Goal: Task Accomplishment & Management: Use online tool/utility

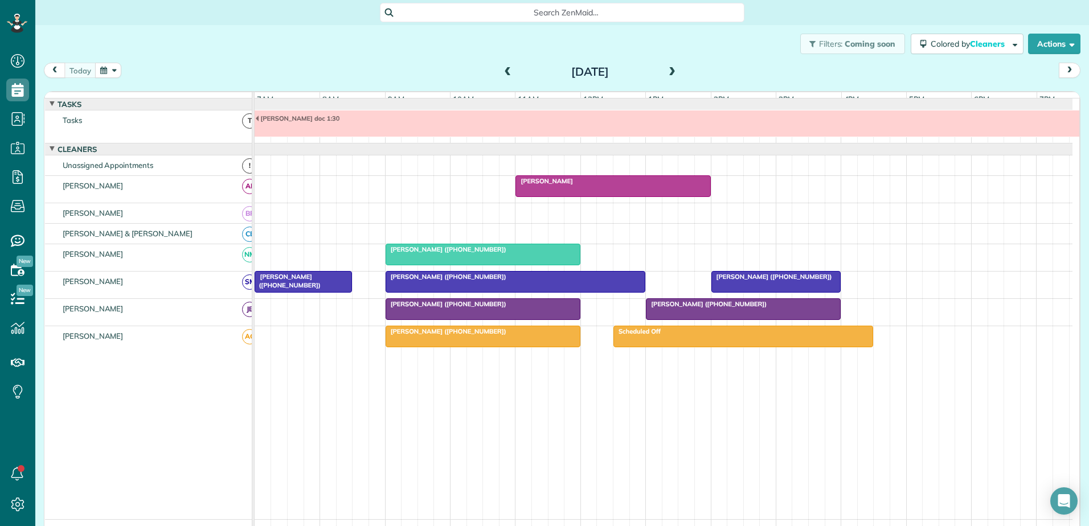
scroll to position [9, 0]
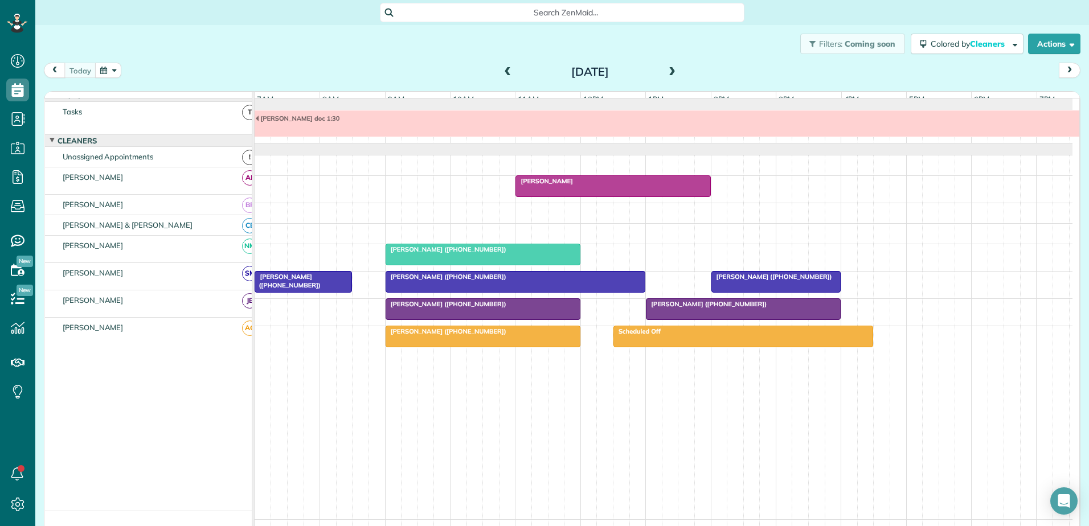
click at [736, 292] on div at bounding box center [776, 282] width 129 height 21
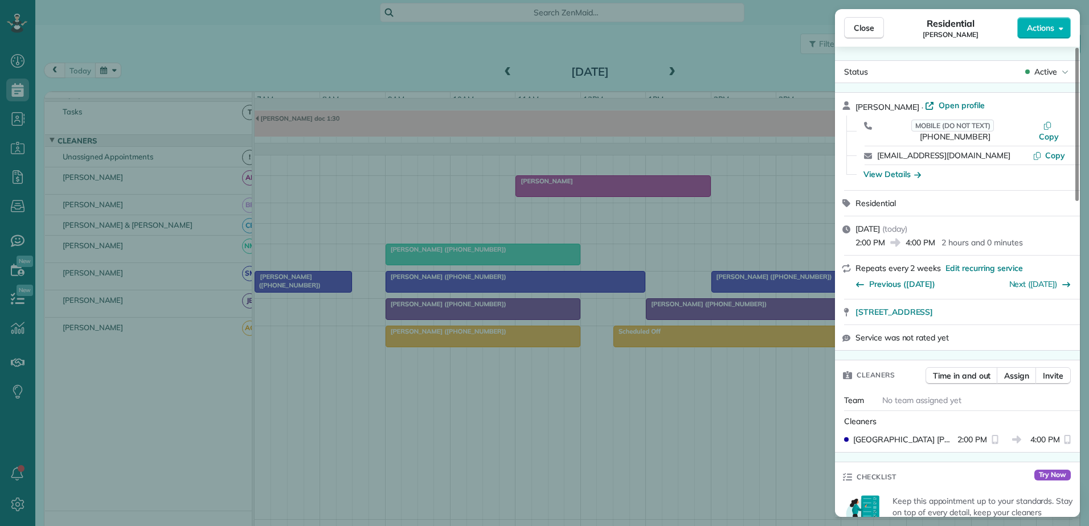
click at [736, 292] on div "Close Residential [PERSON_NAME] Actions Status Active [PERSON_NAME] · Open prof…" at bounding box center [544, 263] width 1089 height 526
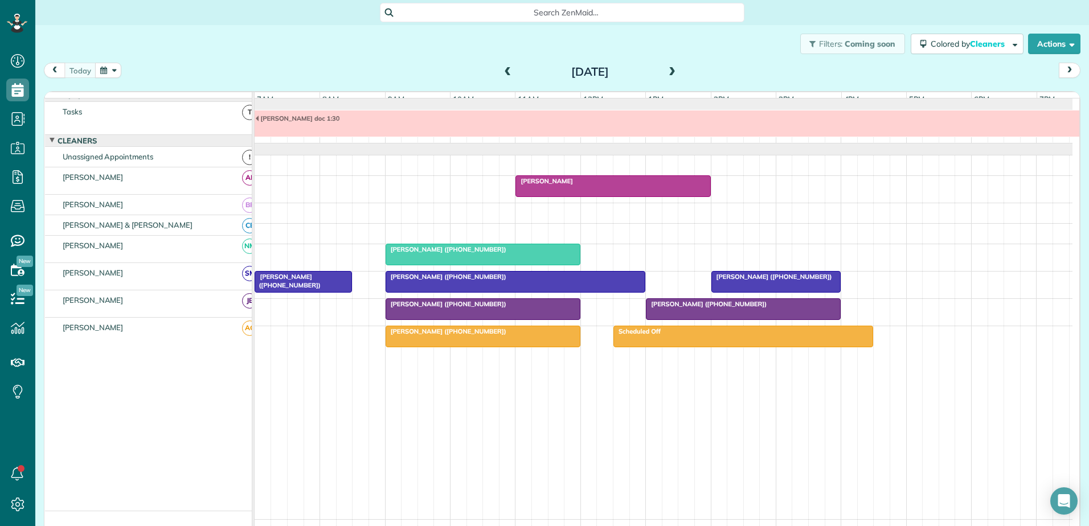
click at [652, 320] on div at bounding box center [744, 309] width 194 height 21
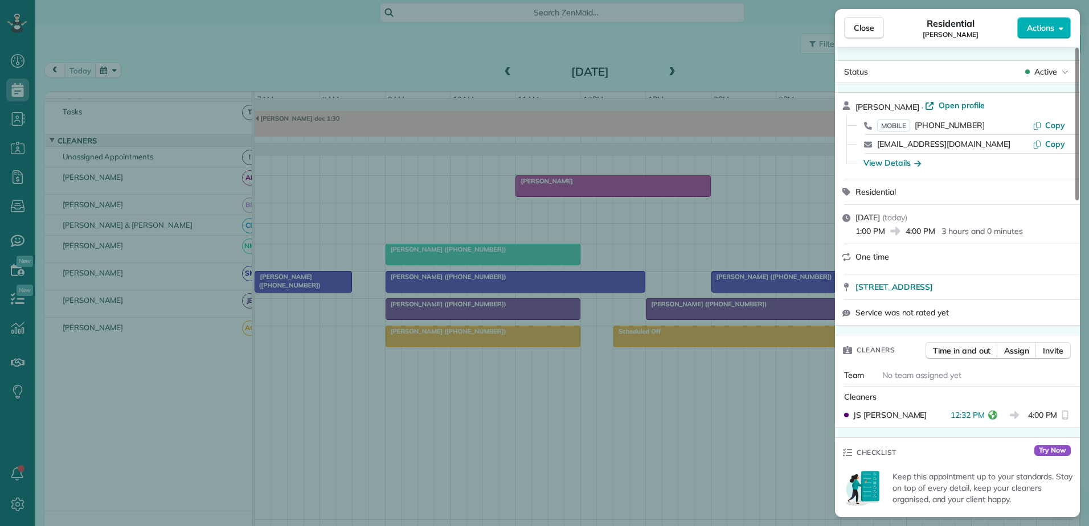
click at [653, 321] on div "Close Residential [PERSON_NAME] Actions Status Active [PERSON_NAME] · Open prof…" at bounding box center [544, 263] width 1089 height 526
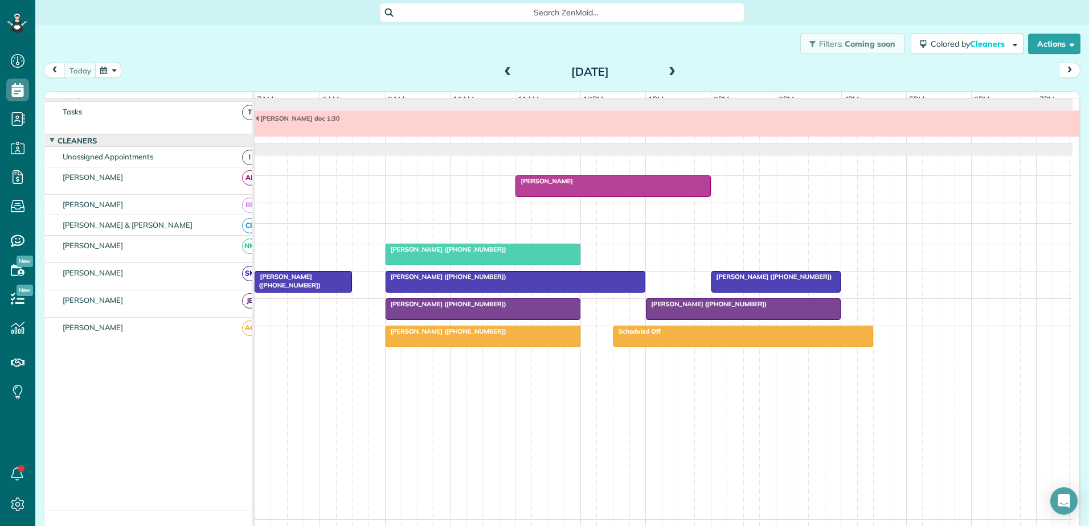
click at [530, 308] on div at bounding box center [483, 309] width 194 height 21
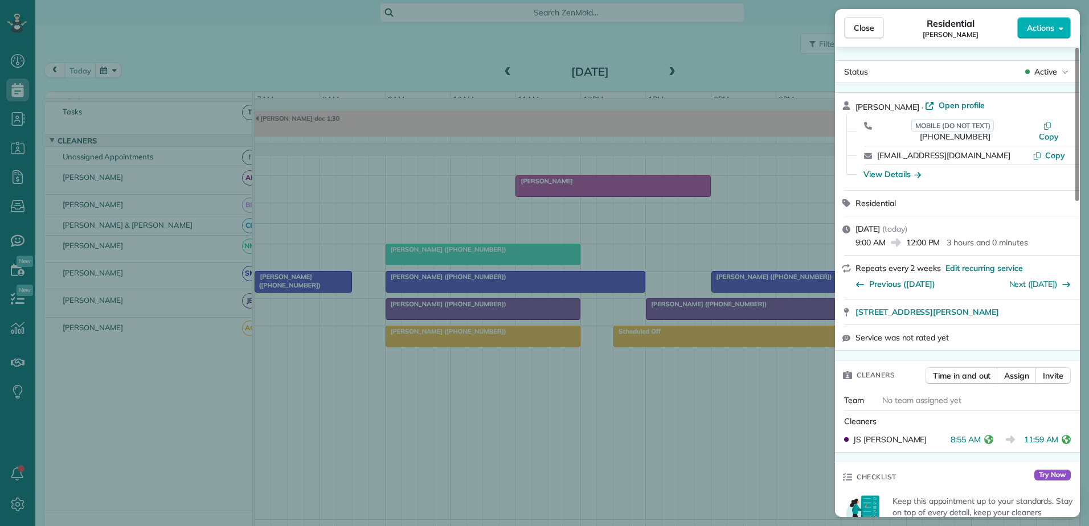
click at [530, 309] on div "Close Residential [PERSON_NAME] Actions Status Active [PERSON_NAME] · Open prof…" at bounding box center [544, 263] width 1089 height 526
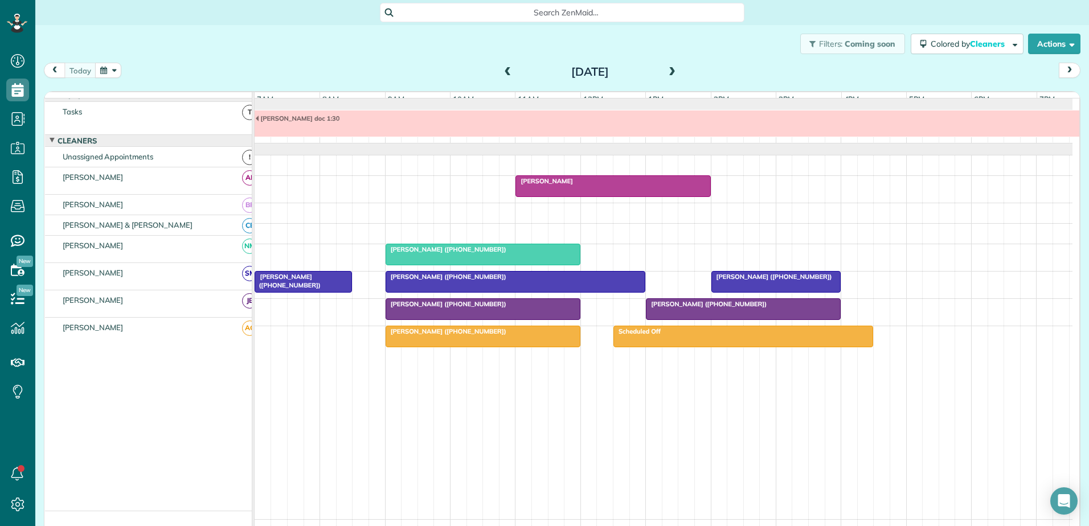
click at [530, 308] on div "[PERSON_NAME] ([PHONE_NUMBER])" at bounding box center [483, 304] width 188 height 8
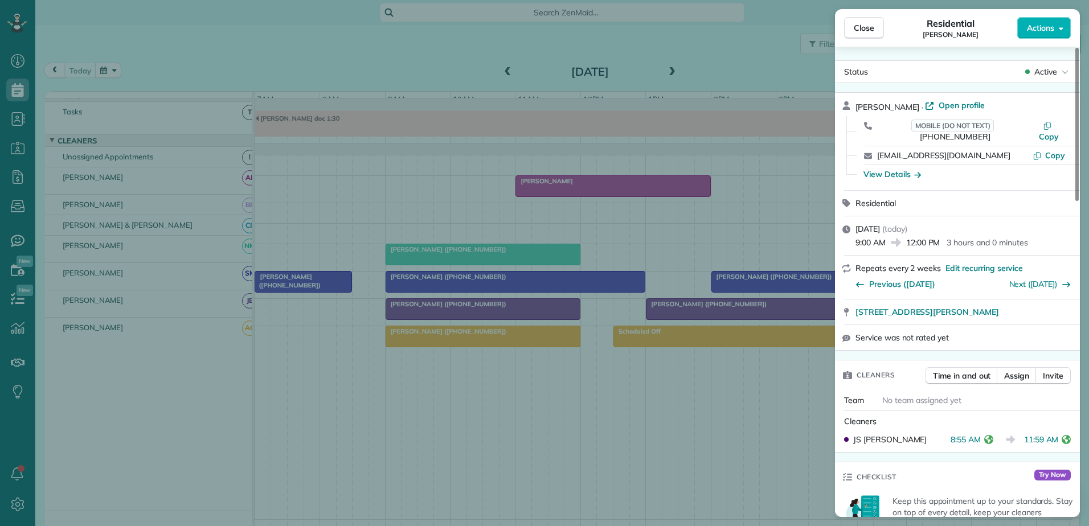
click at [531, 313] on div "Close Residential [PERSON_NAME] Actions Status Active [PERSON_NAME] · Open prof…" at bounding box center [544, 263] width 1089 height 526
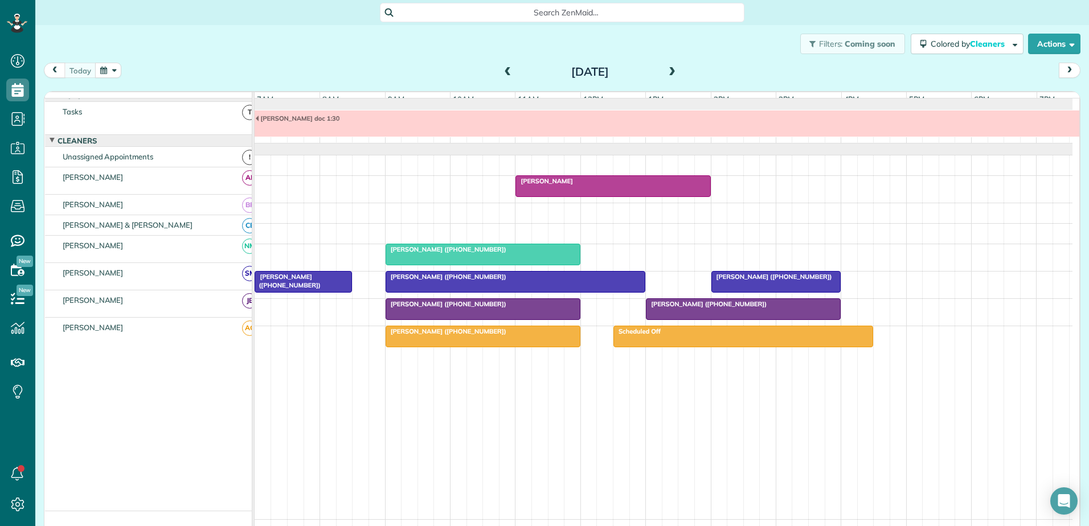
click at [673, 318] on div at bounding box center [744, 309] width 194 height 21
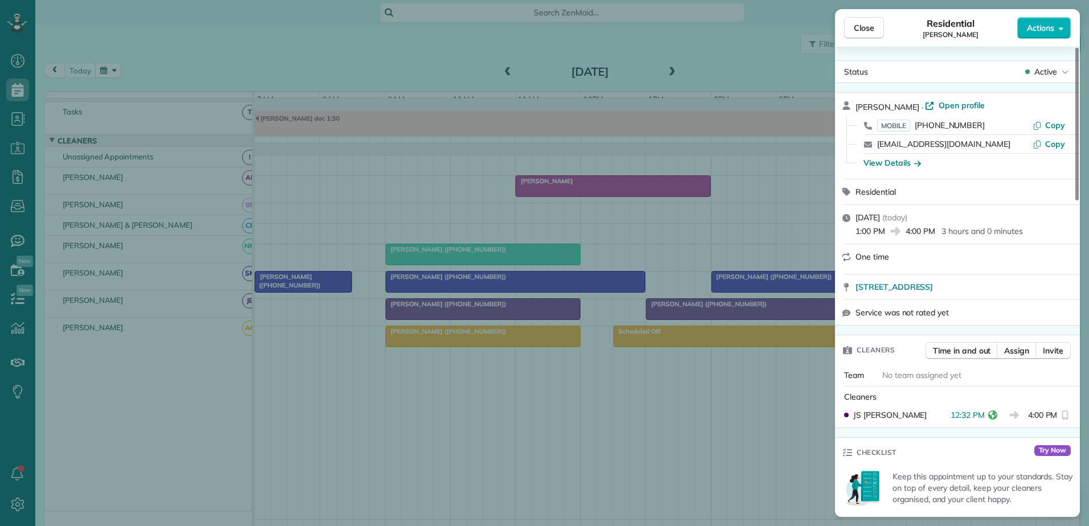
click at [673, 318] on div "Close Residential [PERSON_NAME] Actions Status Active [PERSON_NAME] · Open prof…" at bounding box center [544, 263] width 1089 height 526
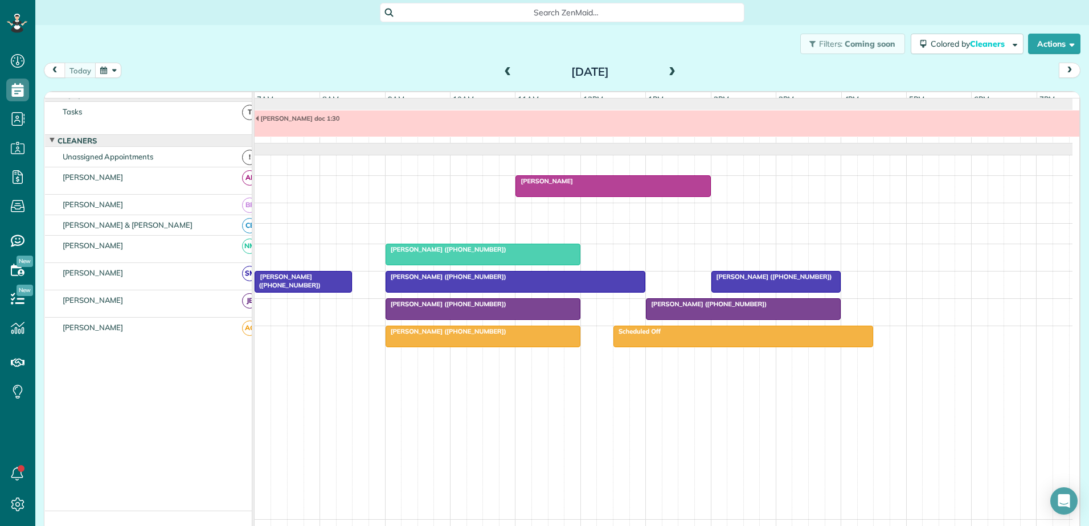
click at [538, 318] on div at bounding box center [483, 309] width 194 height 21
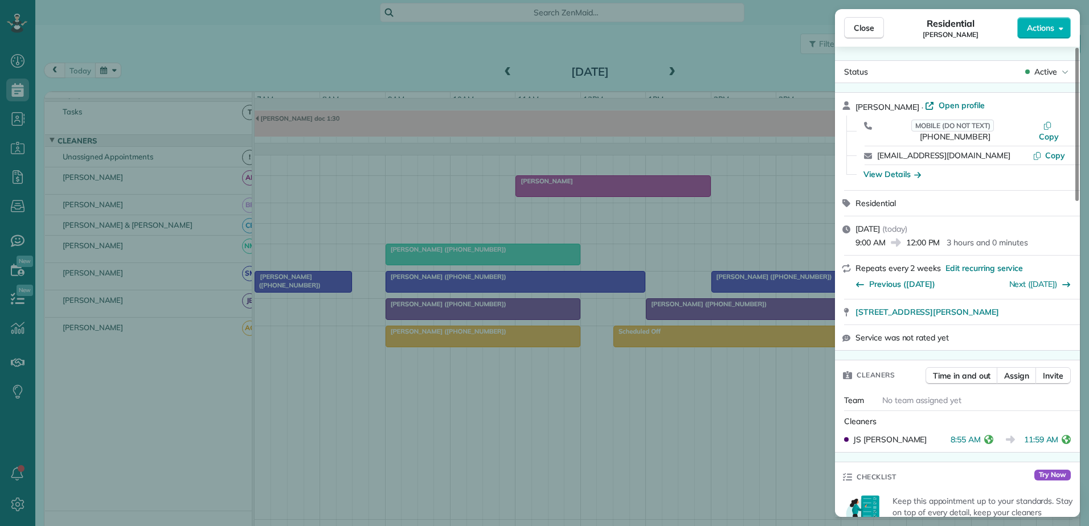
click at [536, 313] on div "Close Residential [PERSON_NAME] Actions Status Active [PERSON_NAME] · Open prof…" at bounding box center [544, 263] width 1089 height 526
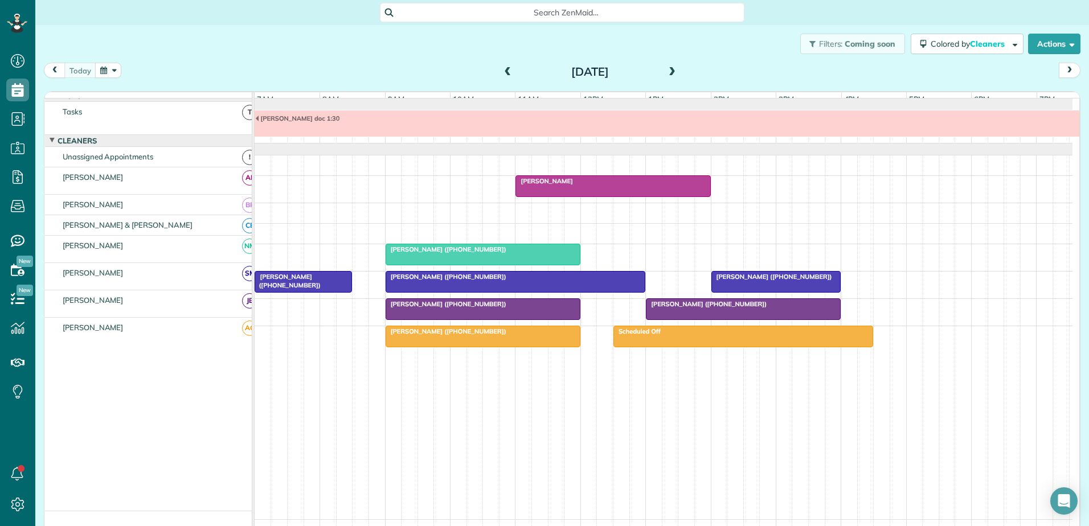
click at [462, 46] on div "Filters: Coming soon Colored by Cleaners Color by Cleaner Color by Team Color b…" at bounding box center [562, 44] width 1054 height 38
click at [669, 71] on span at bounding box center [672, 72] width 13 height 10
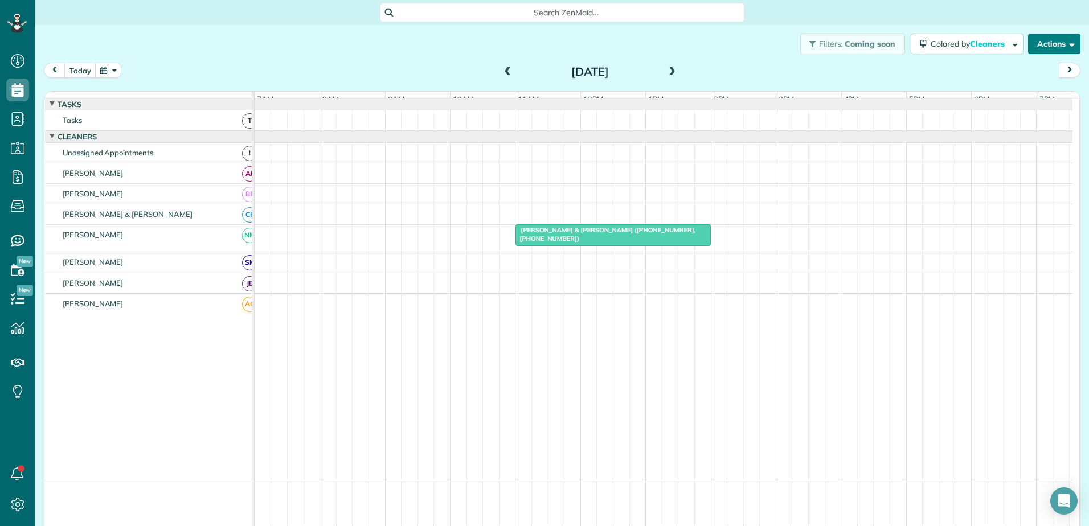
click at [1056, 46] on button "Actions" at bounding box center [1054, 44] width 52 height 21
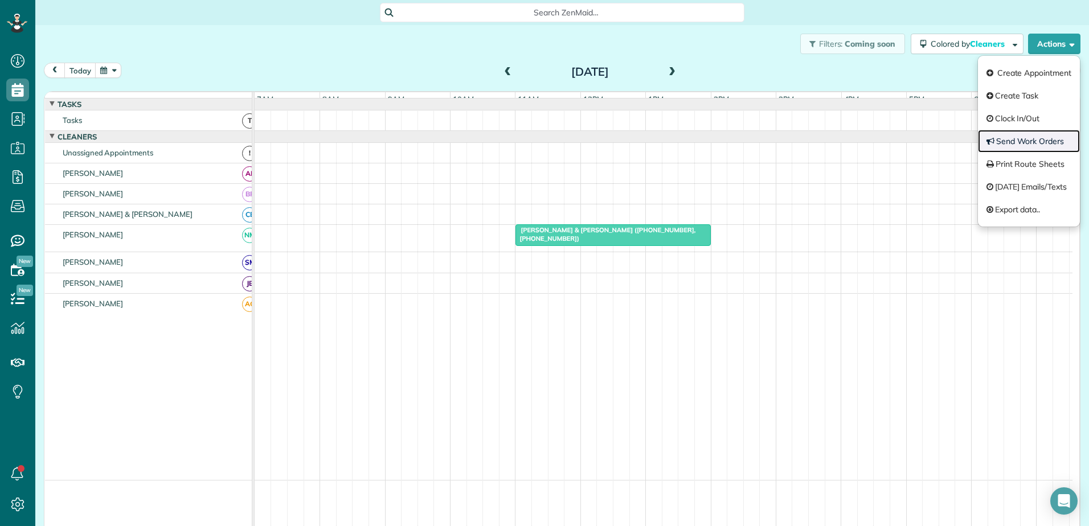
click at [1017, 136] on link "Send Work Orders" at bounding box center [1029, 141] width 102 height 23
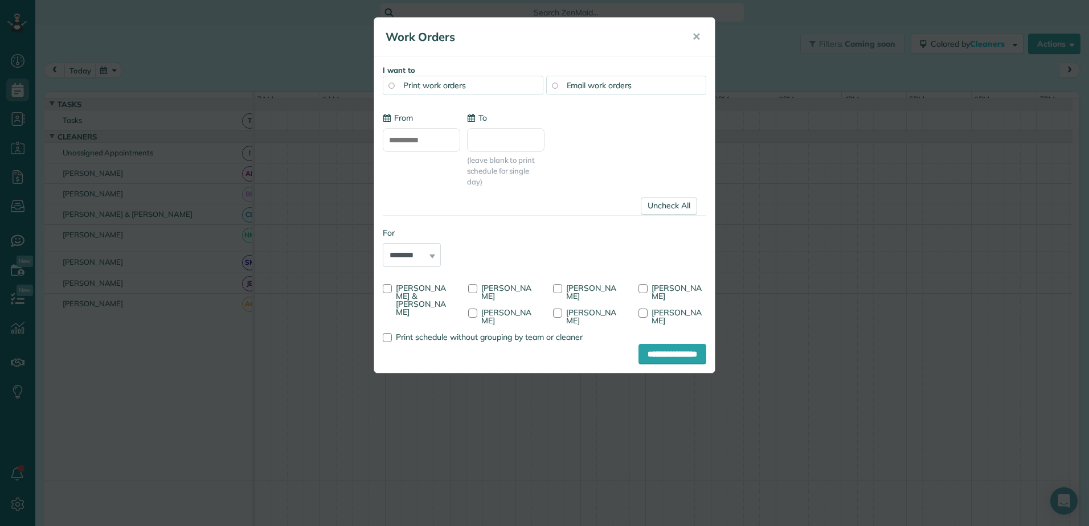
click at [446, 136] on input "**********" at bounding box center [421, 140] width 77 height 24
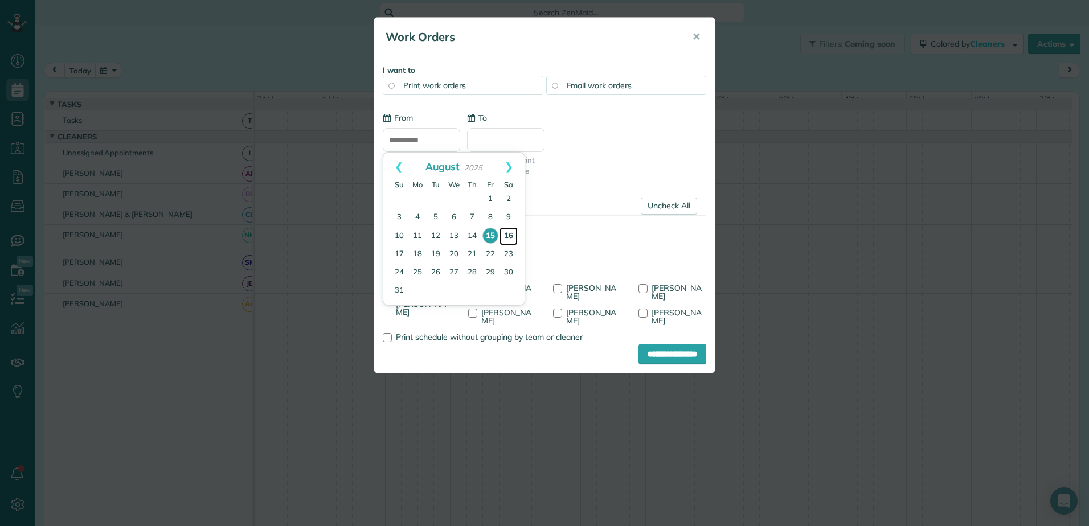
click at [505, 238] on link "16" at bounding box center [509, 236] width 18 height 18
type input "**********"
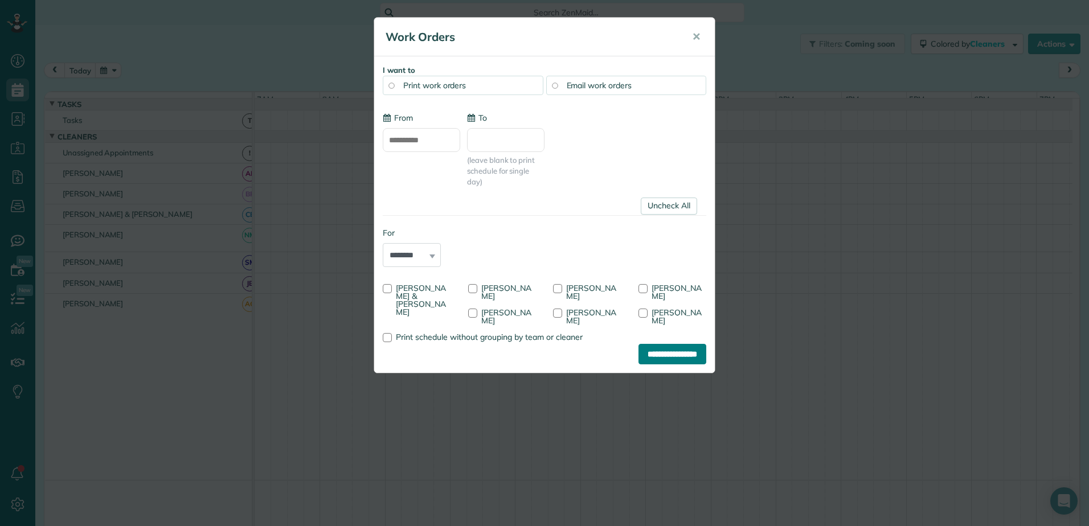
click at [651, 356] on input "**********" at bounding box center [673, 354] width 68 height 21
